Goal: Task Accomplishment & Management: Manage account settings

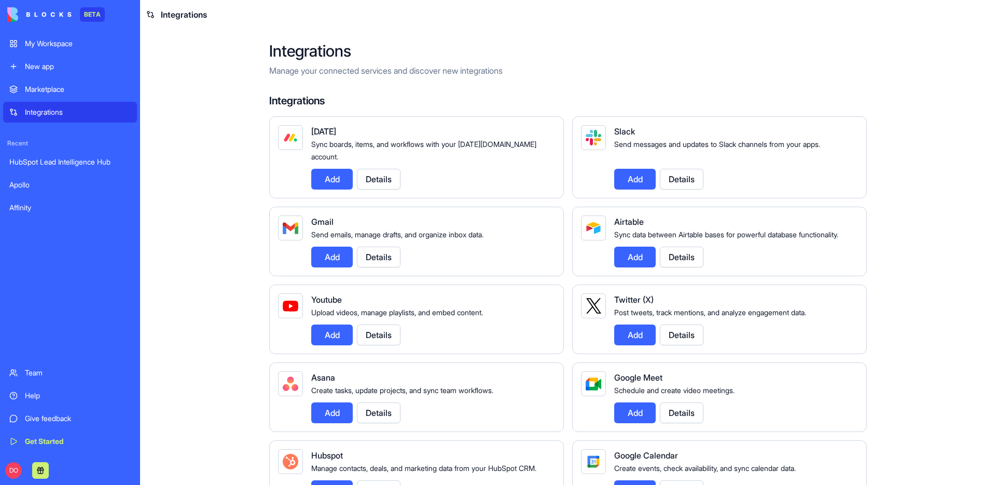
scroll to position [824, 0]
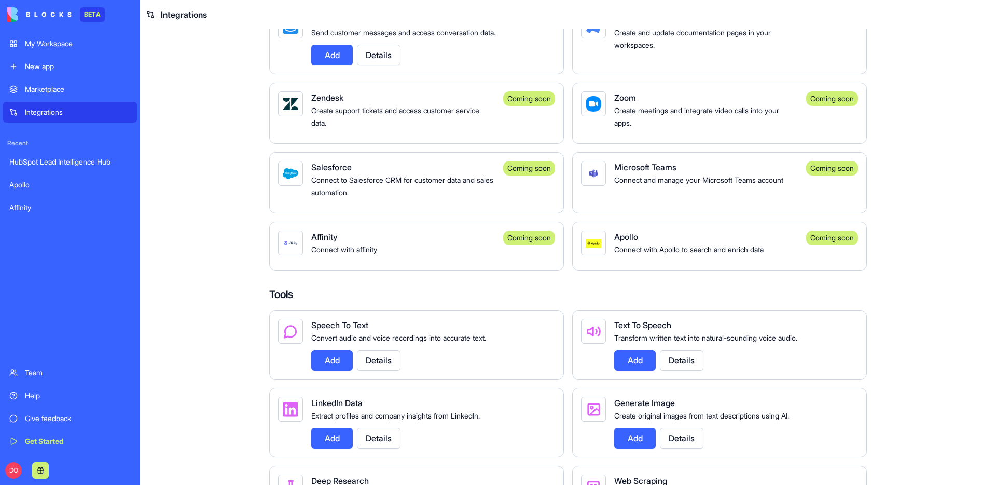
click at [64, 42] on div "My Workspace" at bounding box center [78, 43] width 106 height 10
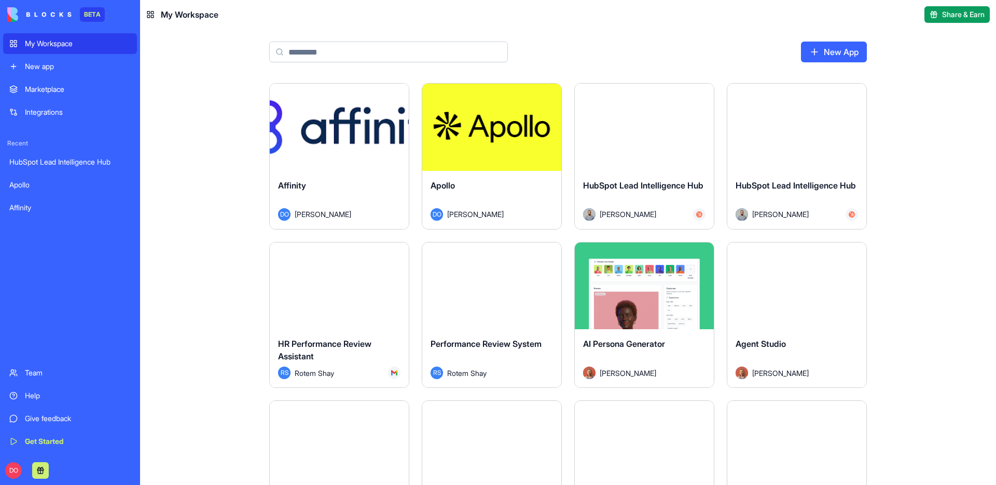
click at [395, 97] on html "BETA My Workspace New app Marketplace Integrations Recent HubSpot Lead Intellig…" at bounding box center [498, 242] width 996 height 485
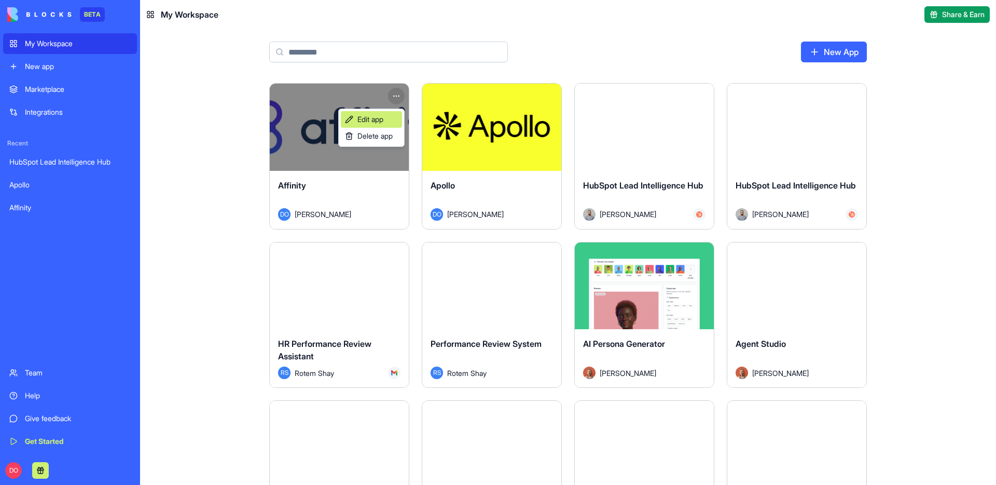
click at [383, 118] on span "Edit app" at bounding box center [370, 119] width 26 height 10
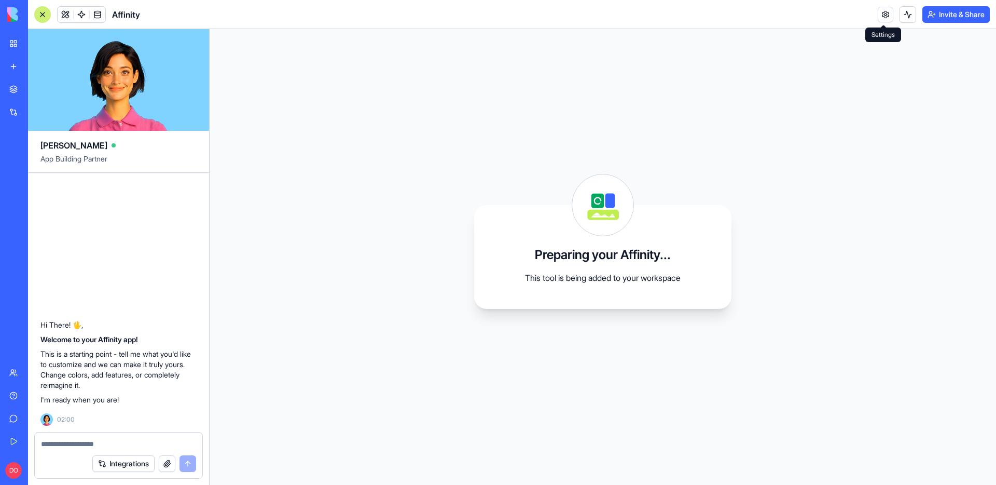
click at [878, 18] on link at bounding box center [886, 15] width 16 height 16
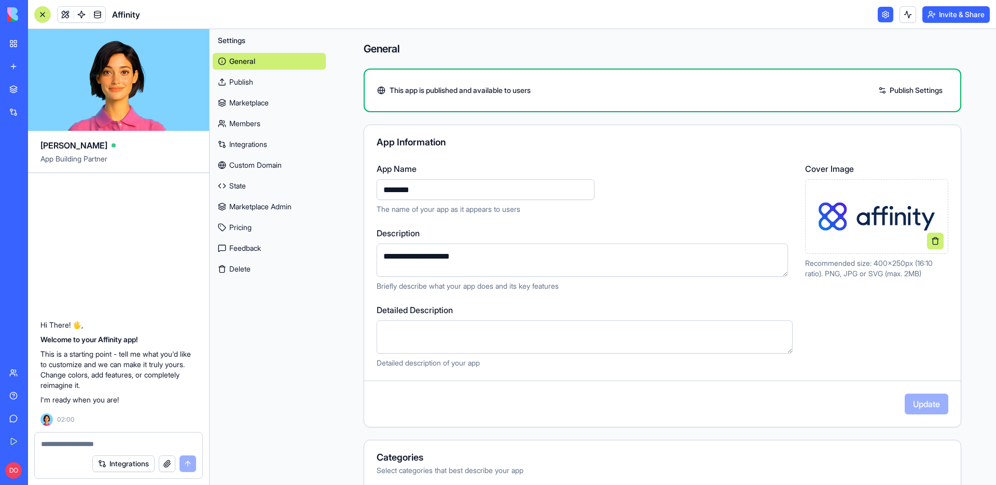
click at [258, 187] on link "State" at bounding box center [269, 185] width 113 height 17
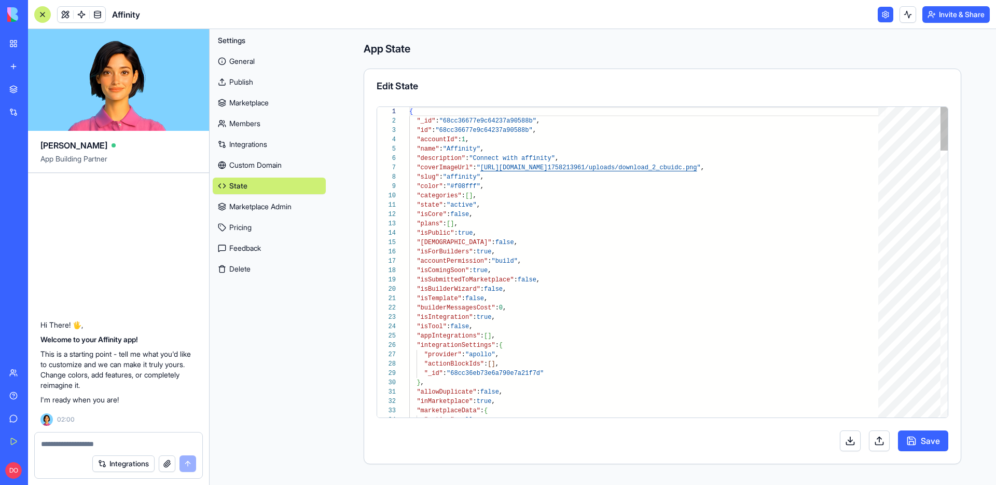
scroll to position [93, 0]
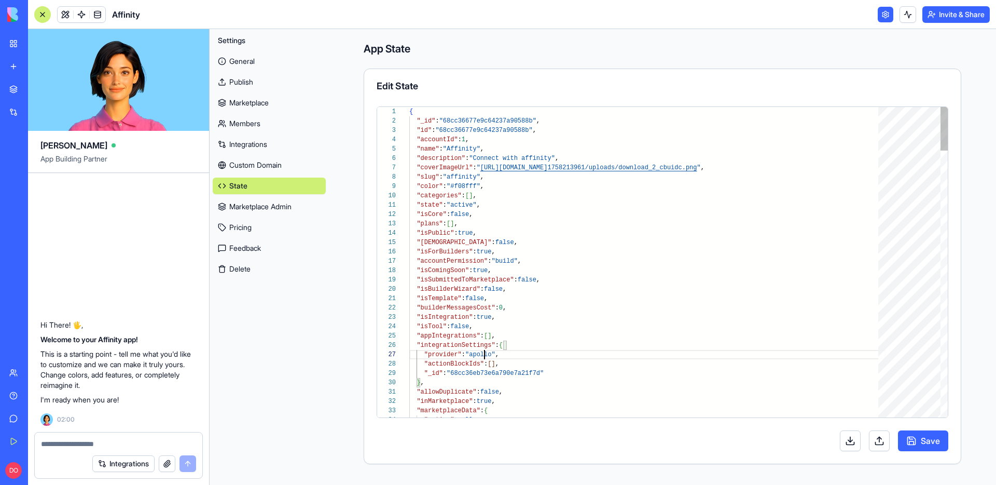
drag, startPoint x: 553, startPoint y: 374, endPoint x: 501, endPoint y: 367, distance: 52.3
click at [936, 434] on button "Save" at bounding box center [923, 440] width 50 height 21
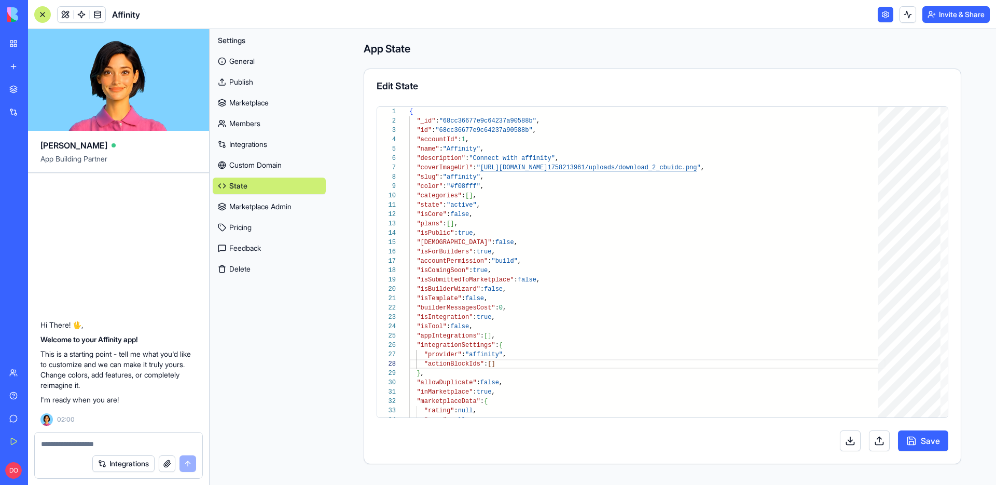
type textarea "**********"
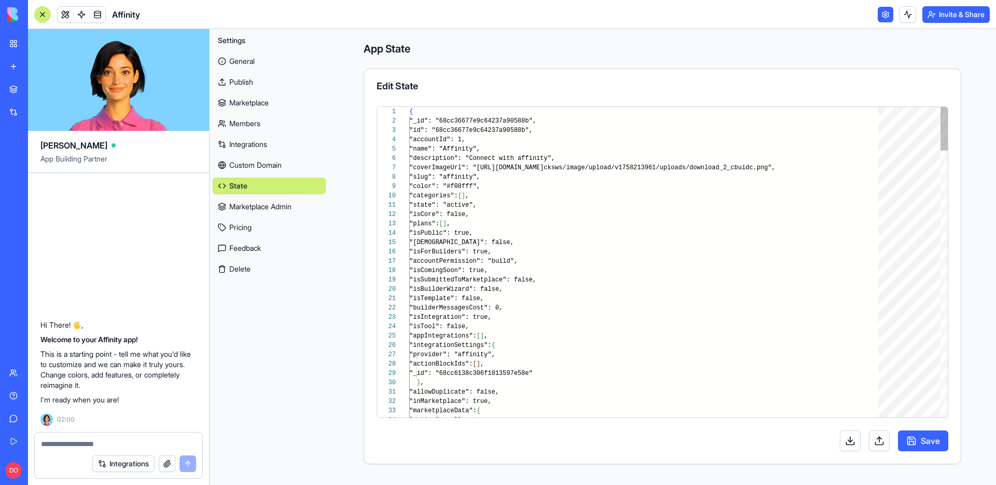
scroll to position [28, 90]
